Goal: Information Seeking & Learning: Find specific page/section

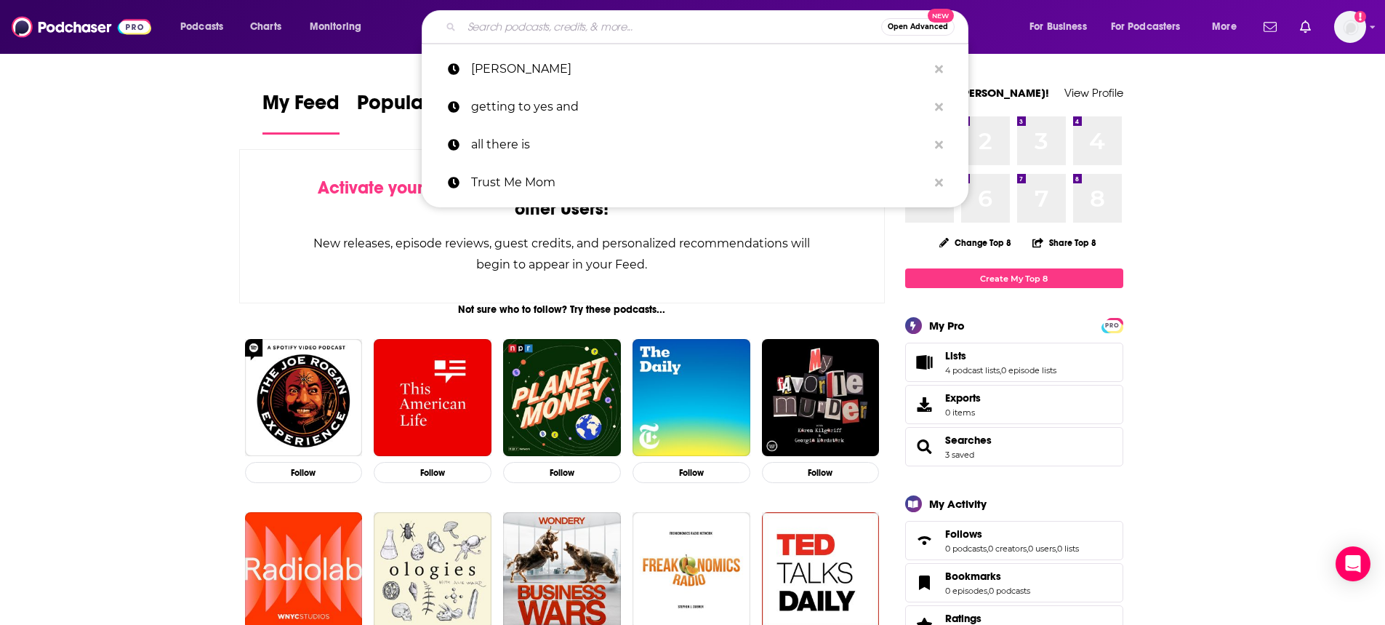
click at [591, 37] on input "Search podcasts, credits, & more..." at bounding box center [671, 26] width 419 height 23
paste input "he Nature Of with [PERSON_NAME]"
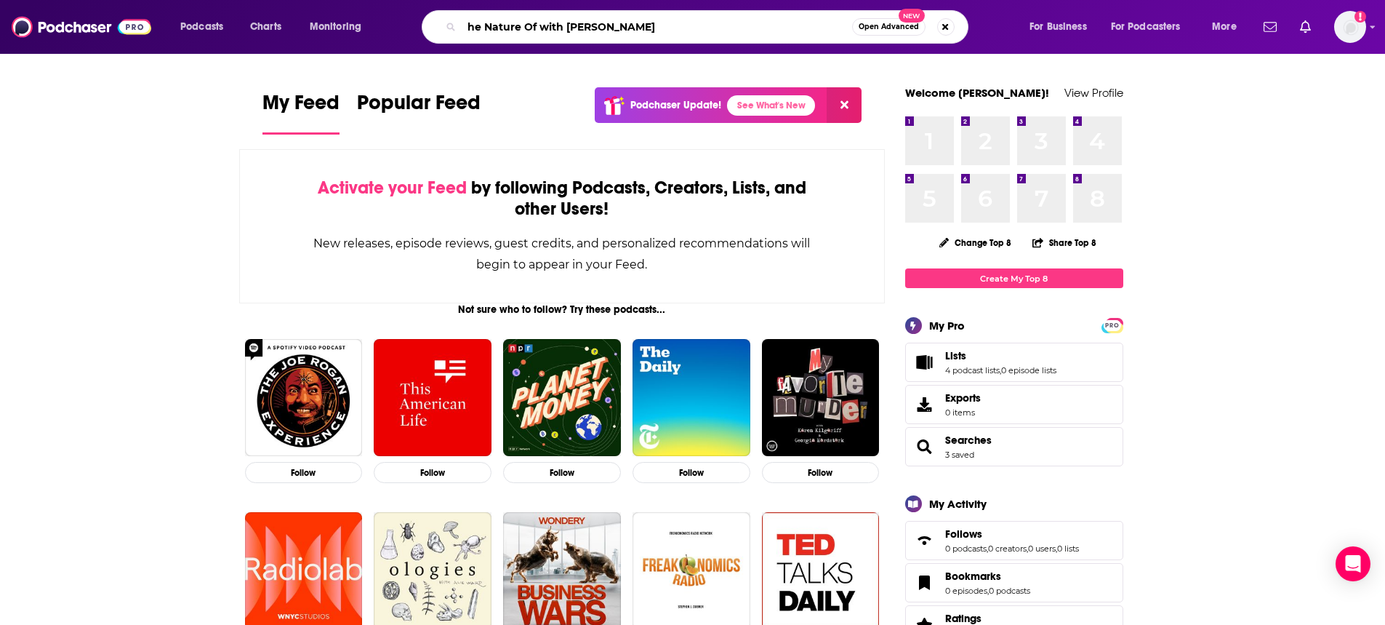
drag, startPoint x: 475, startPoint y: 25, endPoint x: 455, endPoint y: 28, distance: 20.5
click at [454, 28] on div "he Nature Of with [PERSON_NAME] Open Advanced New" at bounding box center [695, 26] width 547 height 33
type input "Nature Of with [PERSON_NAME]"
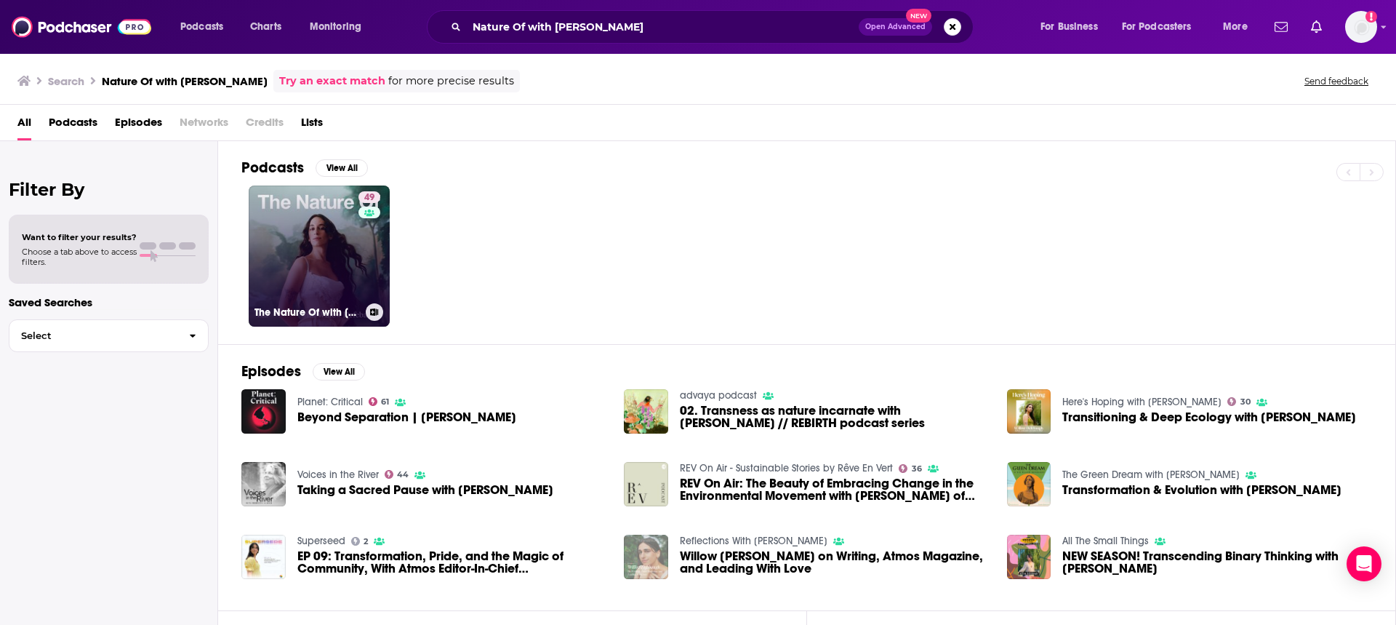
click at [324, 266] on link "49 The Nature Of with [PERSON_NAME]" at bounding box center [319, 255] width 141 height 141
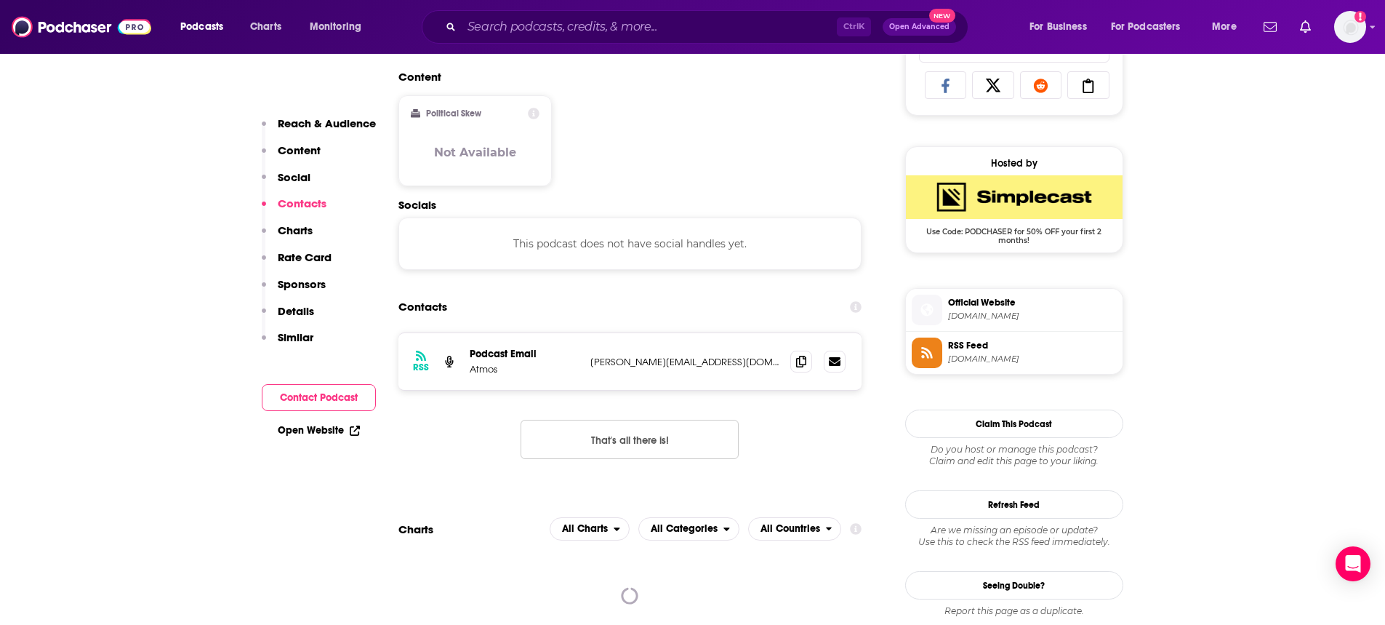
scroll to position [945, 0]
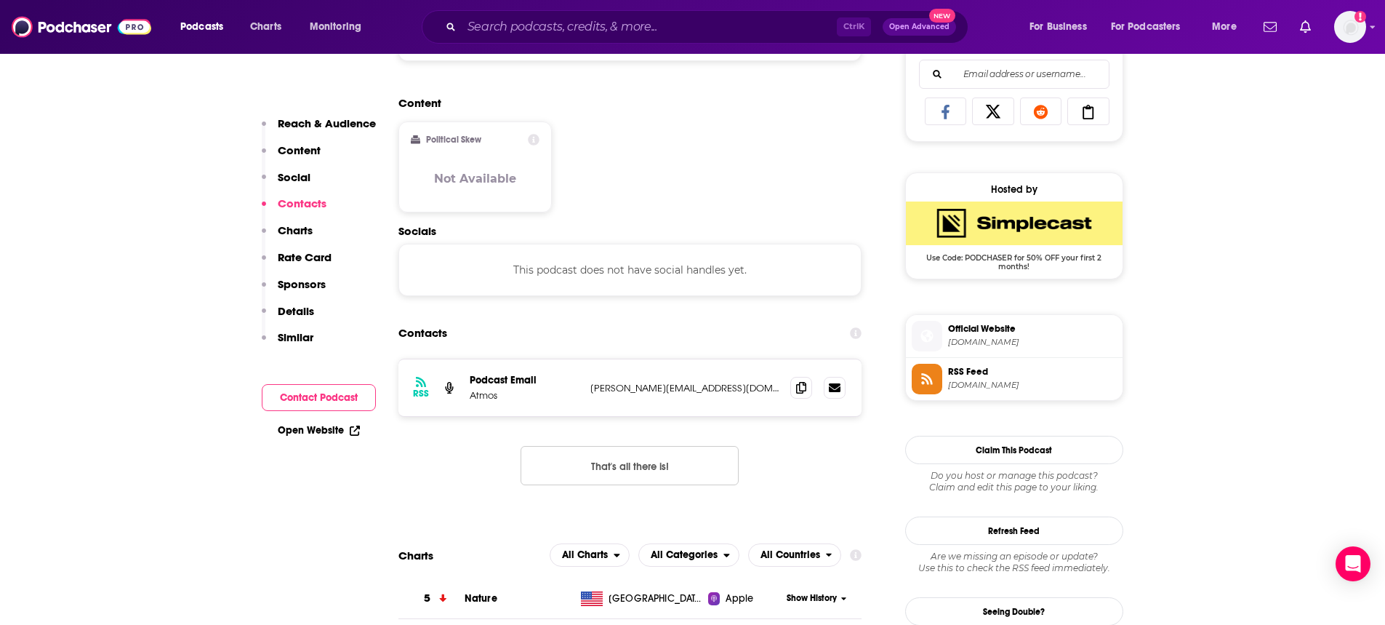
click at [324, 430] on link "Open Website" at bounding box center [319, 430] width 82 height 12
